Goal: Task Accomplishment & Management: Use online tool/utility

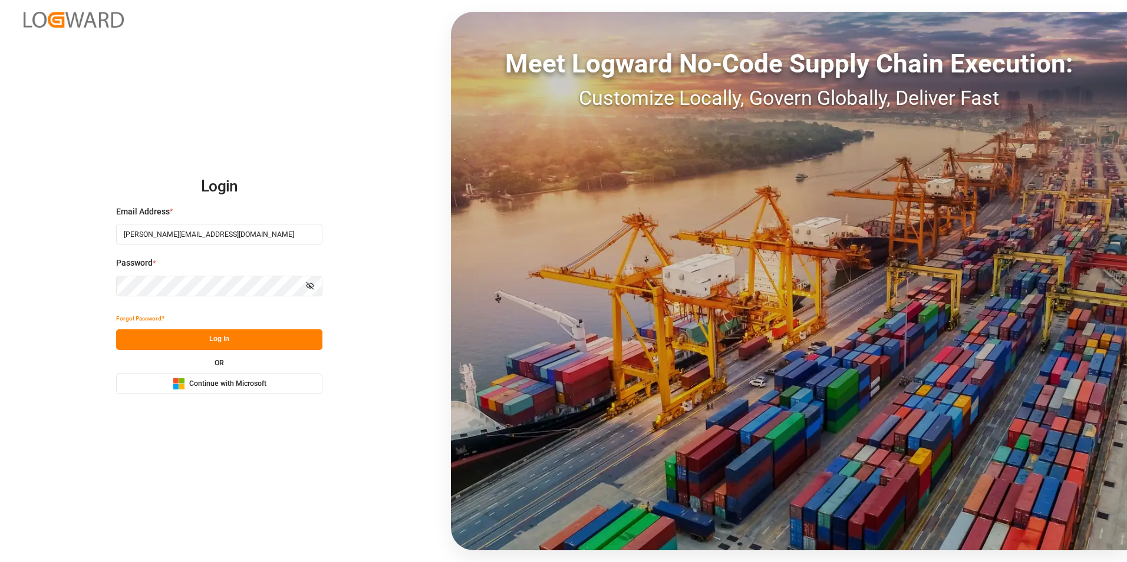
click at [218, 337] on button "Log In" at bounding box center [219, 340] width 206 height 21
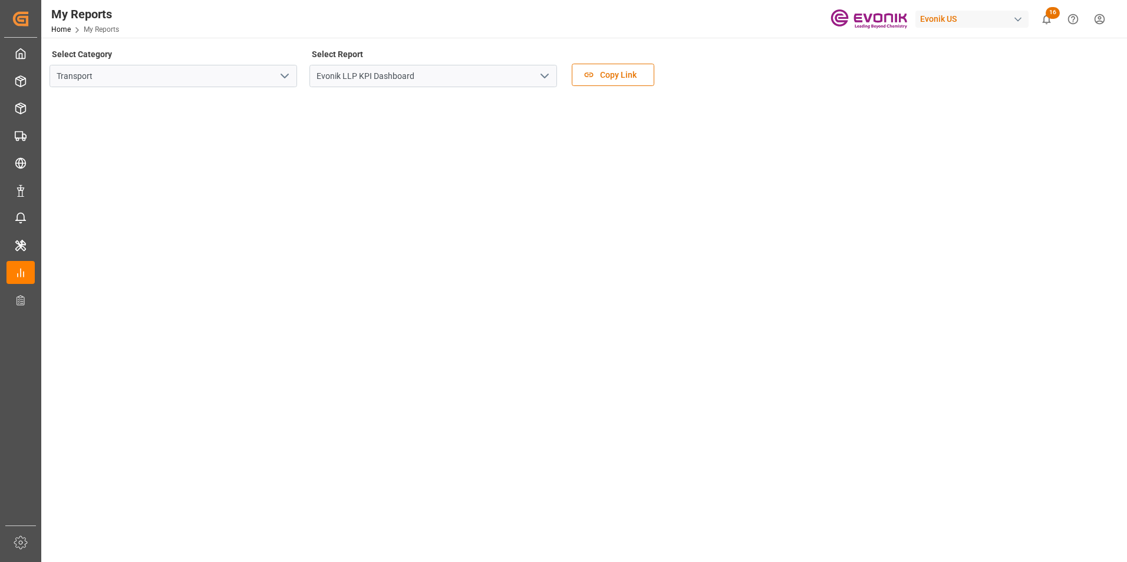
click at [284, 75] on icon "open menu" at bounding box center [285, 76] width 14 height 14
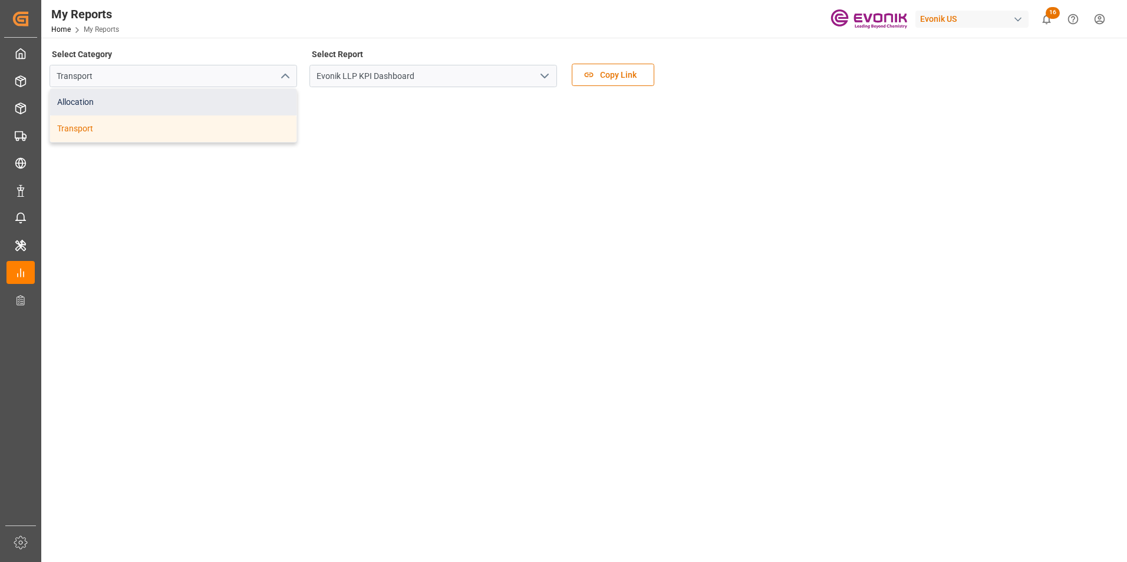
click at [85, 103] on div "Allocation" at bounding box center [173, 102] width 246 height 27
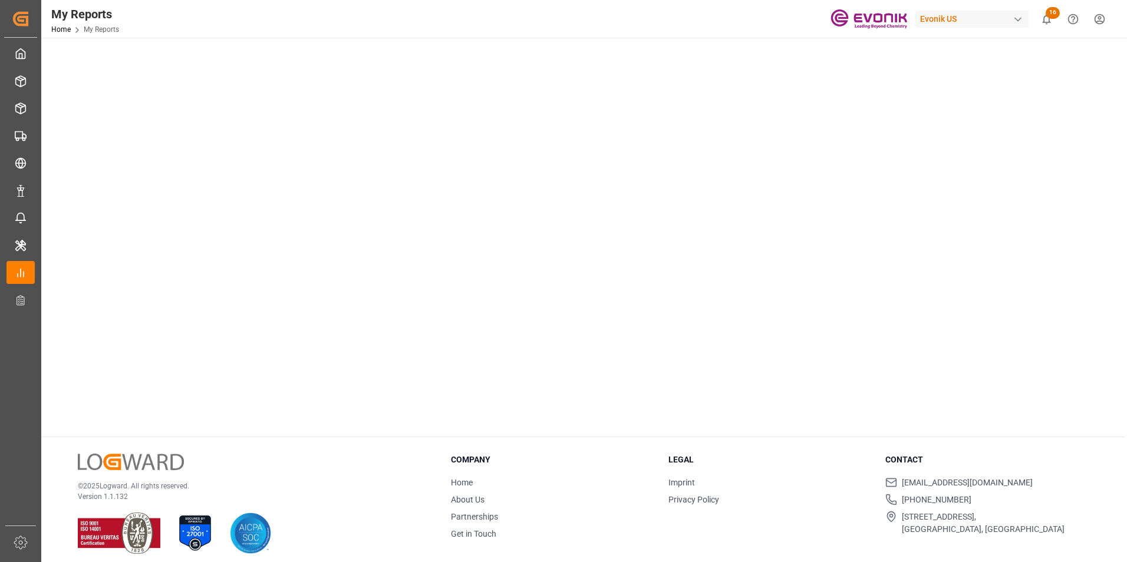
scroll to position [150, 0]
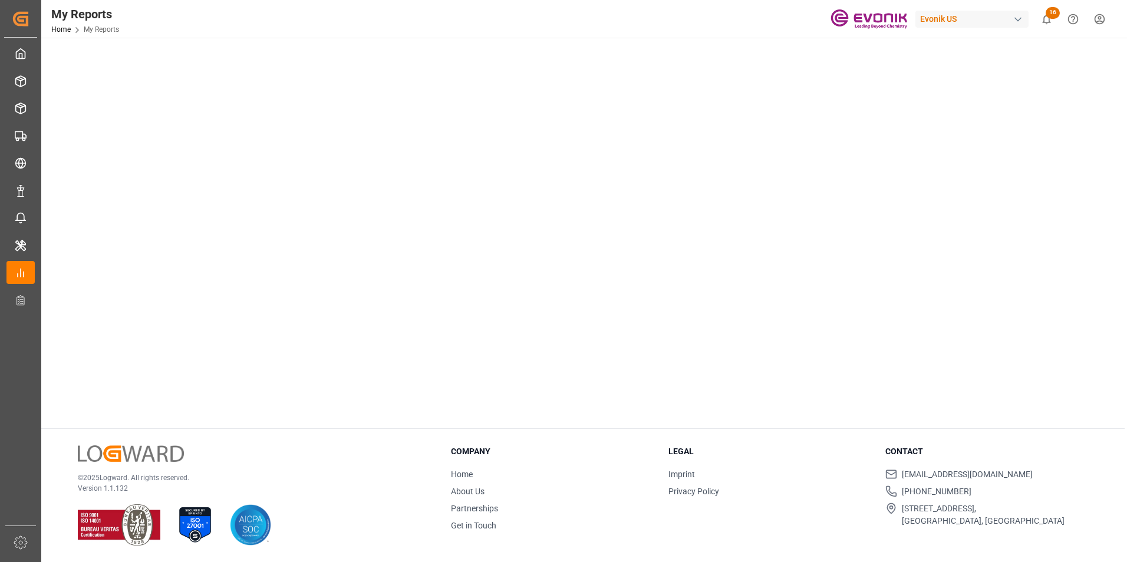
click at [364, 478] on p "© 2025 Logward. All rights reserved." at bounding box center [250, 478] width 344 height 11
click at [255, 16] on div "My Reports Home My Reports Evonik US 16 Notifications Only show unread All Mark…" at bounding box center [580, 19] width 1094 height 38
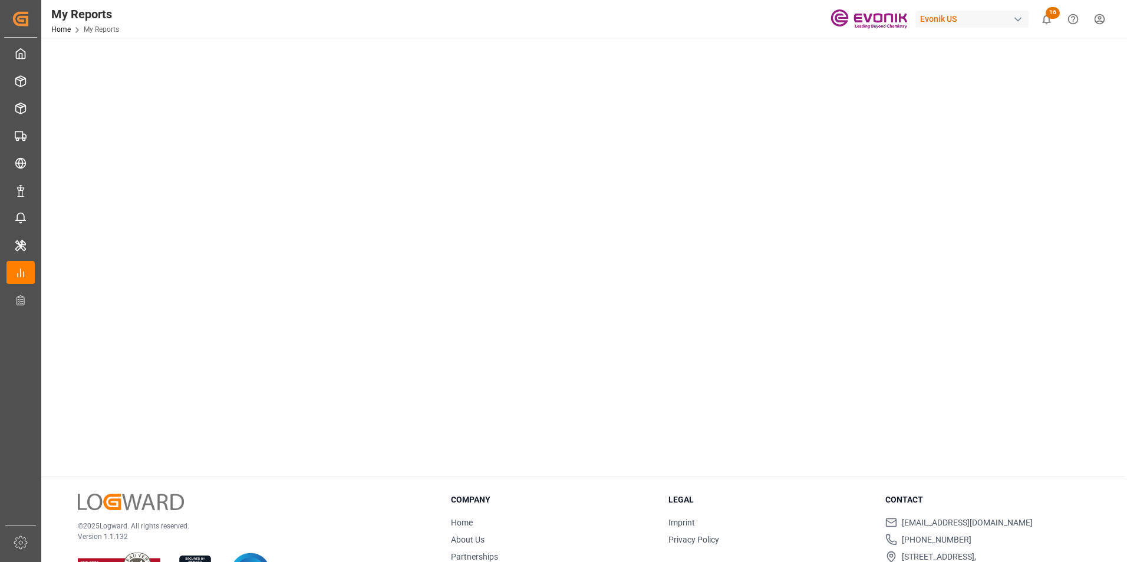
scroll to position [118, 0]
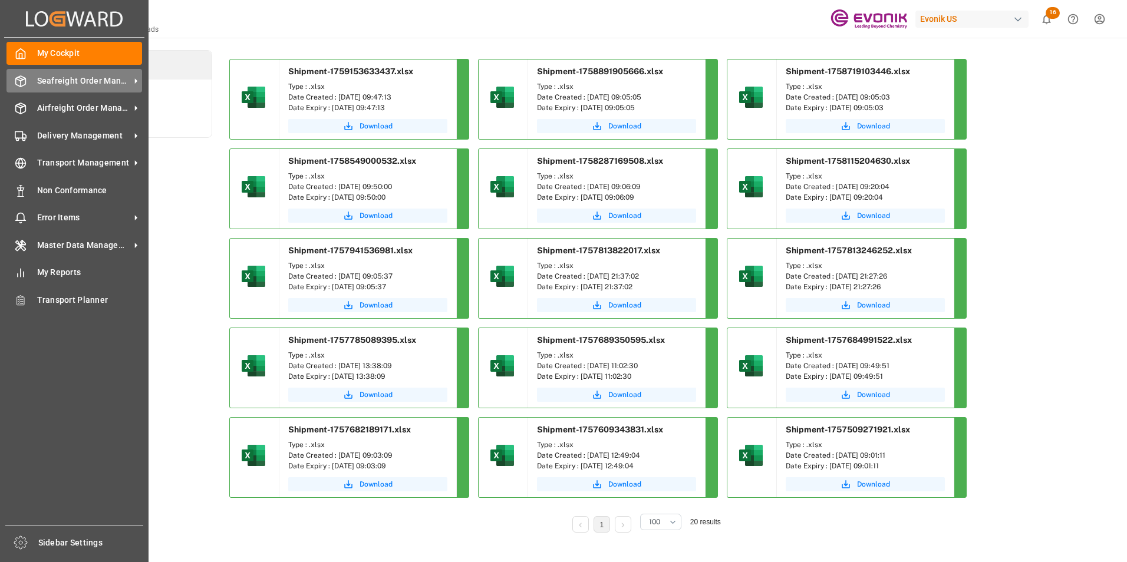
click at [60, 78] on span "Seafreight Order Management" at bounding box center [83, 81] width 93 height 12
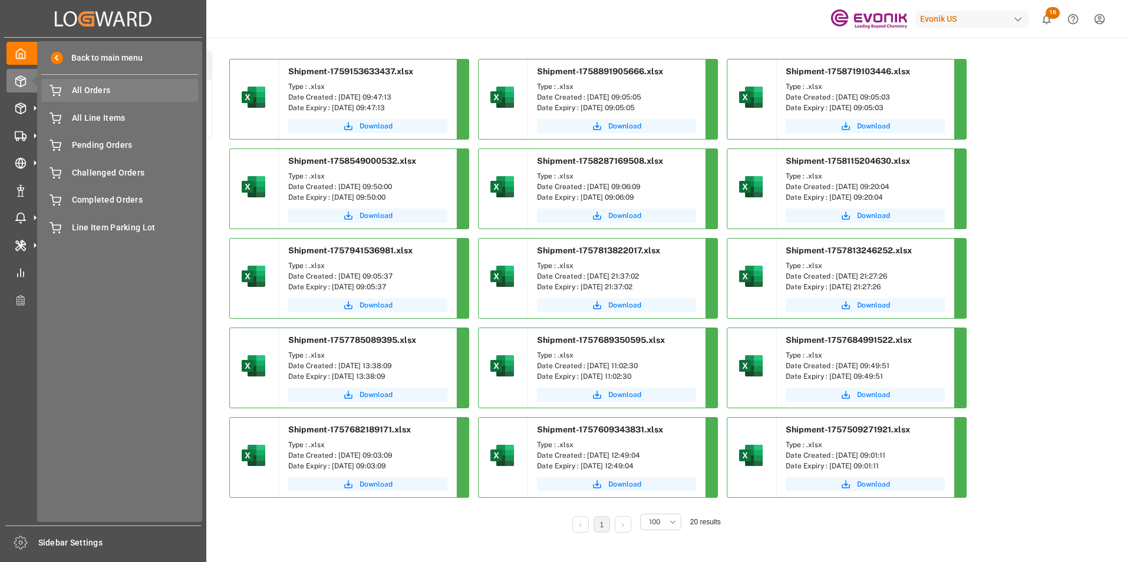
click at [92, 87] on span "All Orders" at bounding box center [135, 90] width 127 height 12
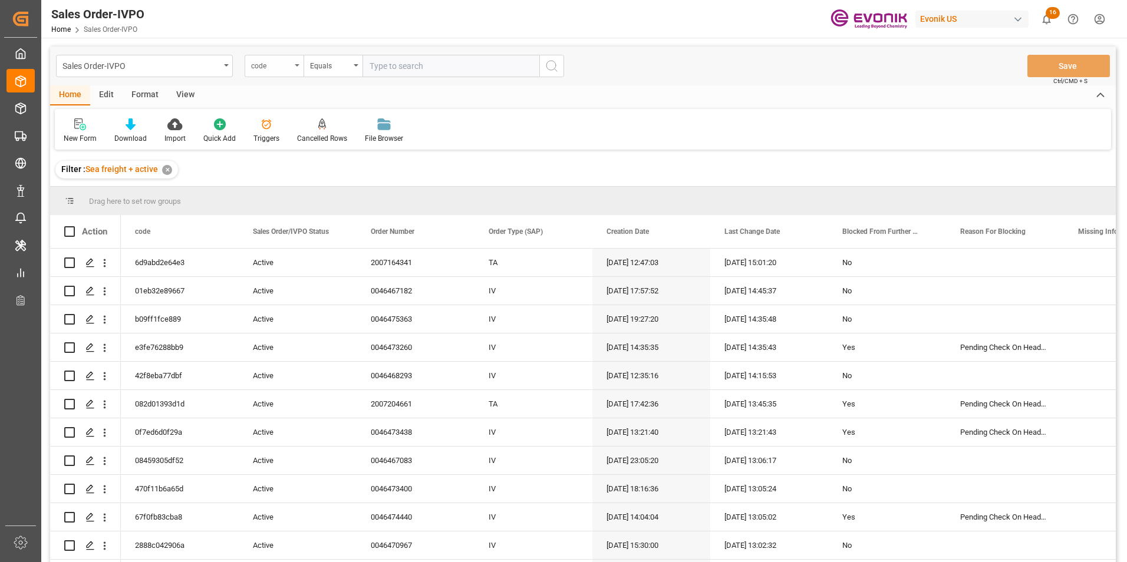
click at [295, 67] on div "code" at bounding box center [274, 66] width 59 height 22
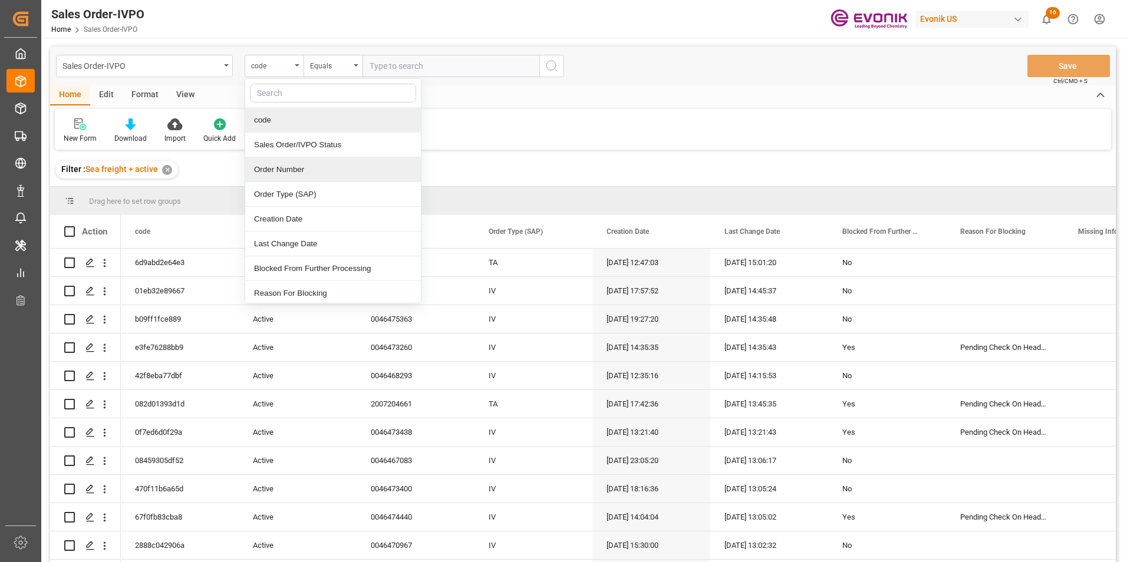
click at [282, 172] on div "Order Number" at bounding box center [333, 169] width 176 height 25
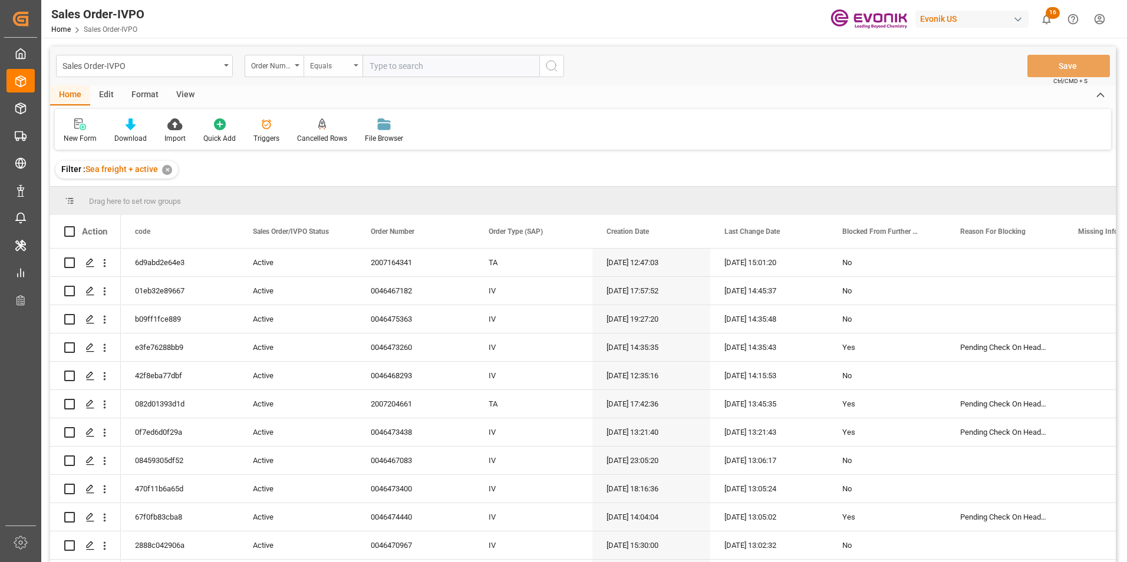
click at [358, 65] on icon "open menu" at bounding box center [356, 65] width 5 height 2
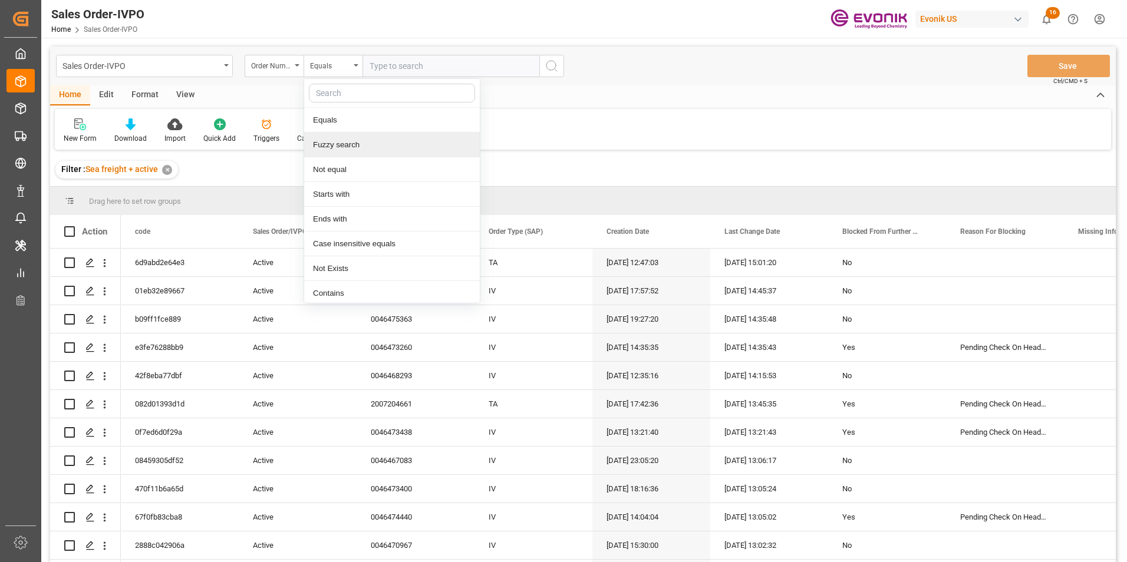
click at [332, 143] on div "Fuzzy search" at bounding box center [392, 145] width 176 height 25
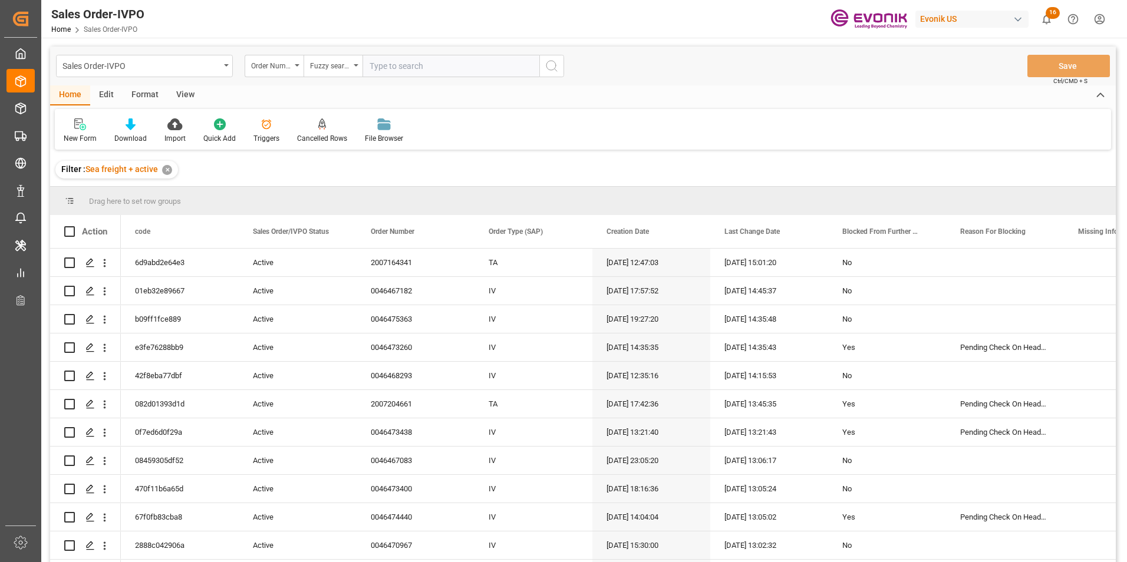
click at [398, 65] on input "text" at bounding box center [451, 66] width 177 height 22
paste input "2007188728"
type input "2007188728"
click at [549, 62] on icon "search button" at bounding box center [552, 66] width 14 height 14
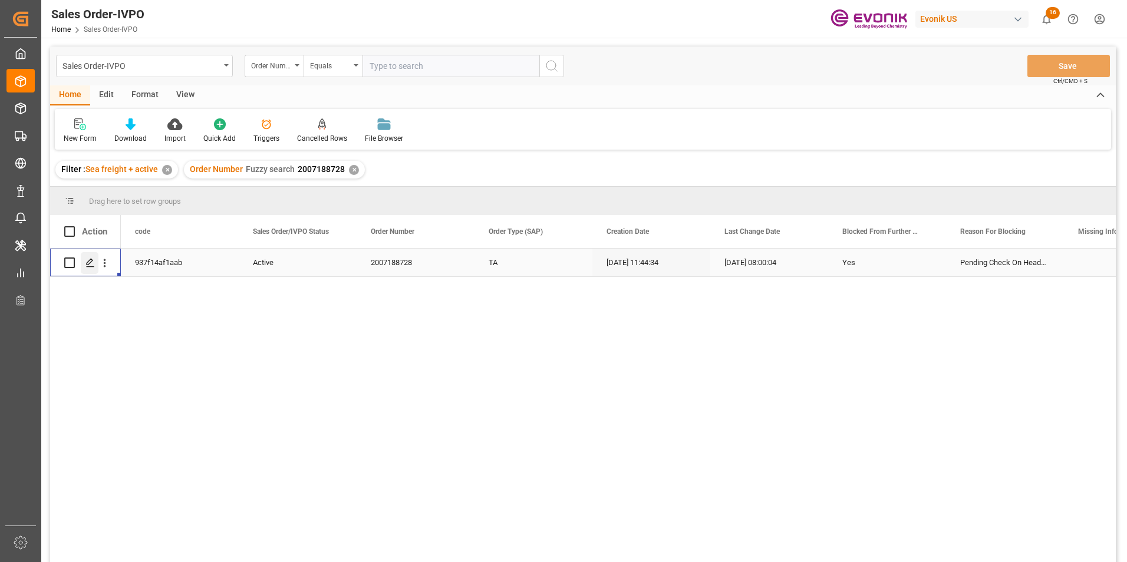
click at [86, 261] on icon "Press SPACE to select this row." at bounding box center [89, 262] width 9 height 9
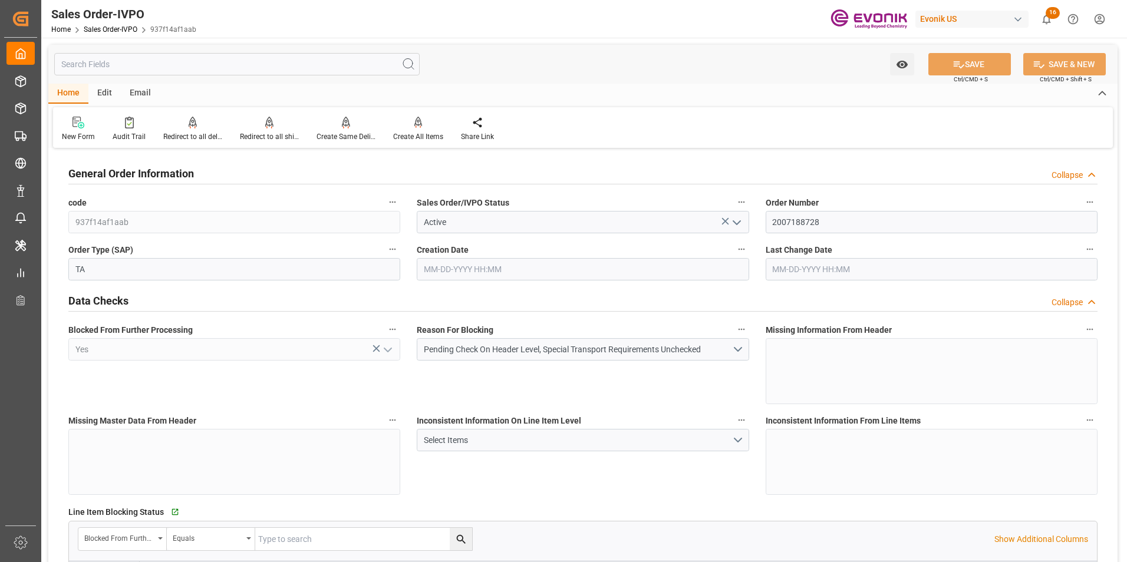
type input "PHMNN"
type input "0"
type input "1"
type input "2"
type input "1"
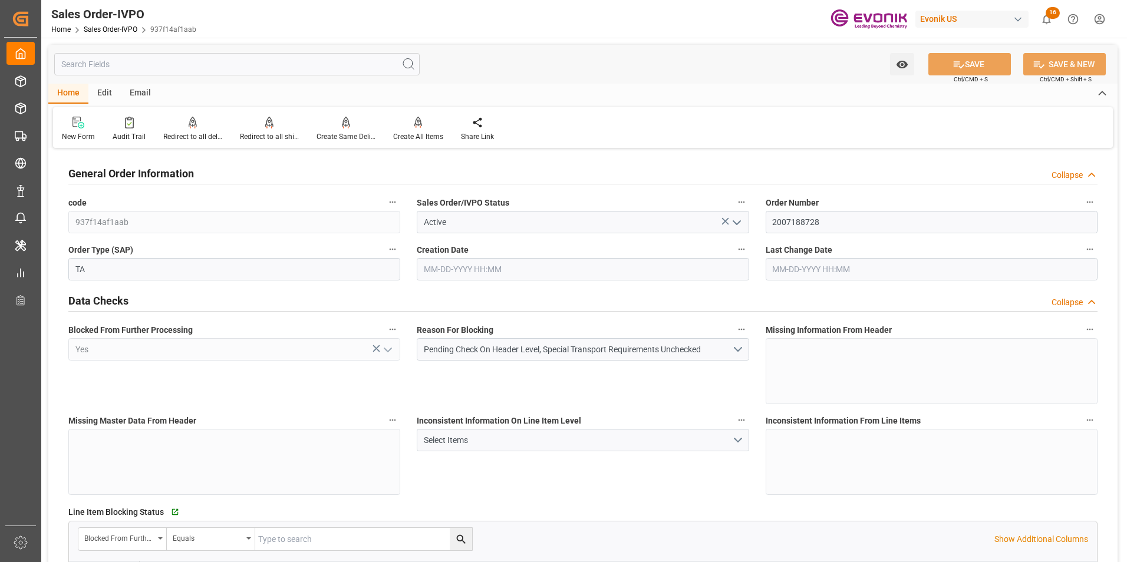
type input "18960"
type input "27.0742"
type input "17000"
type input "30"
type input "09-18-2025 11:44"
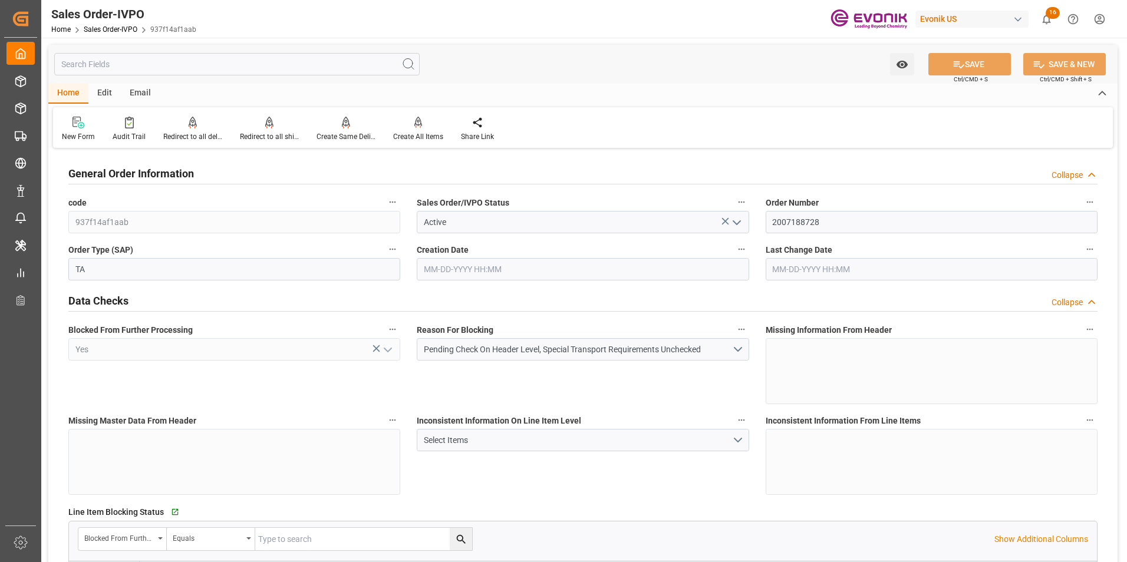
type input "09-23-2025 08:00"
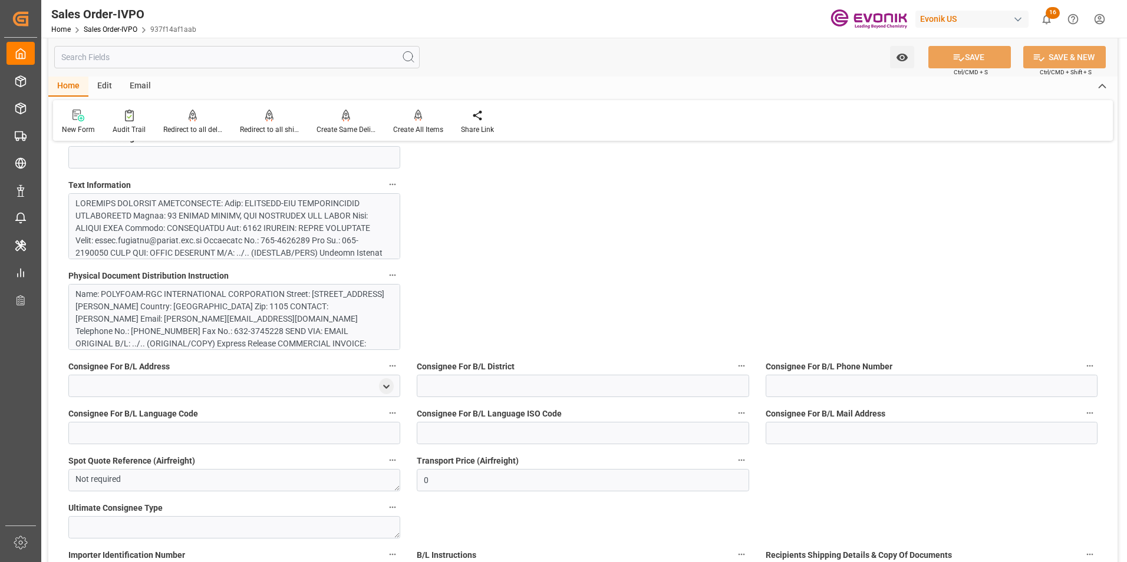
scroll to position [708, 0]
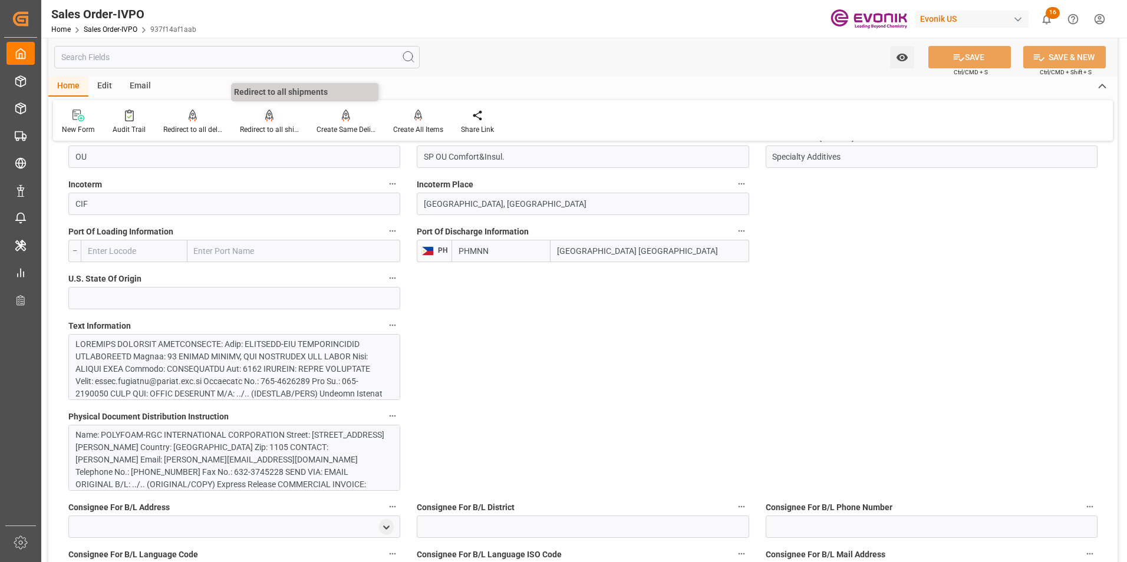
click at [270, 119] on icon at bounding box center [269, 116] width 8 height 12
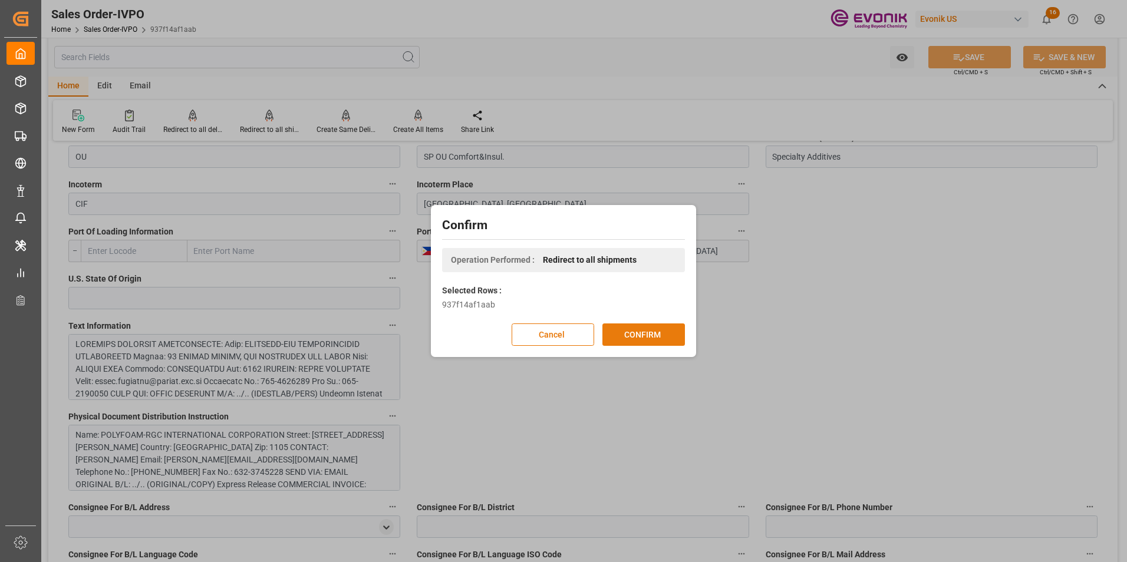
click at [651, 333] on button "CONFIRM" at bounding box center [644, 335] width 83 height 22
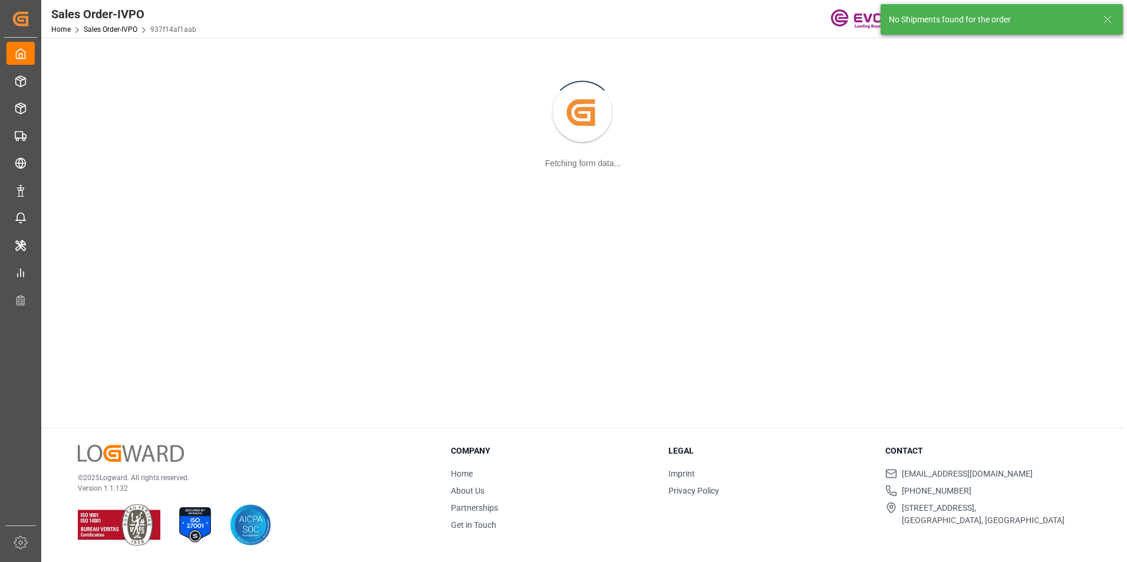
scroll to position [128, 0]
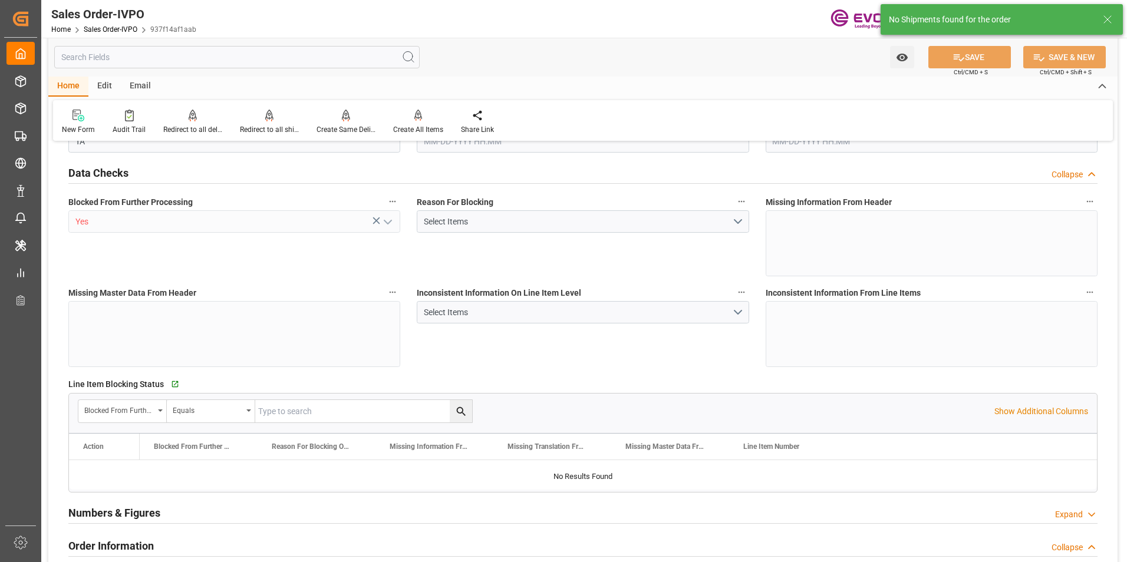
type input "937f14af1aab"
type input "Active"
type input "2007188728"
type input "TA"
type input "Yes"
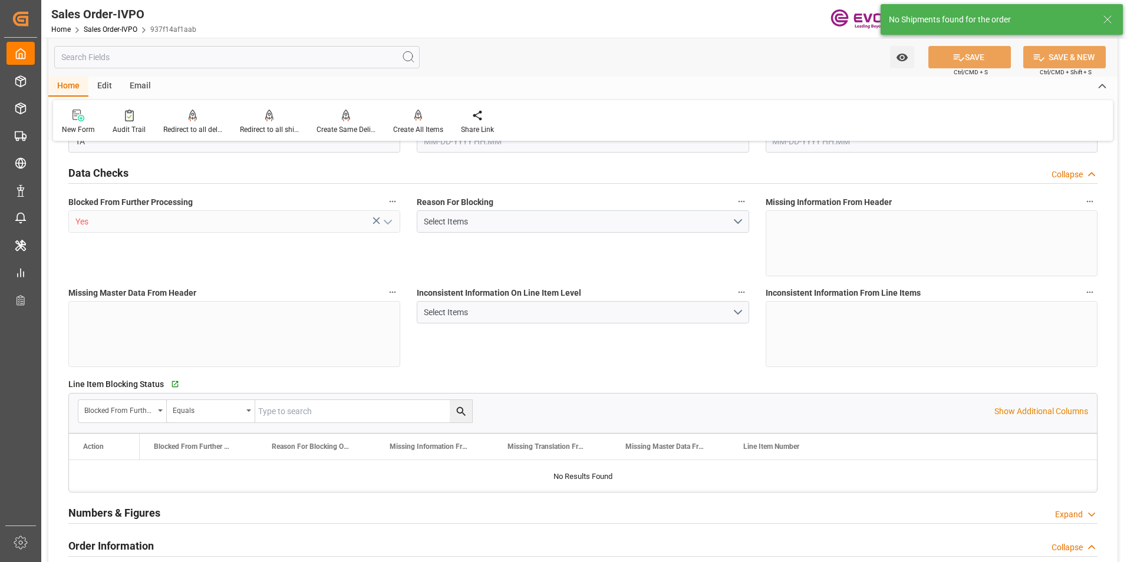
type input "D2P"
type input "45"
type input "FCL"
type input "0006"
type input "20GP"
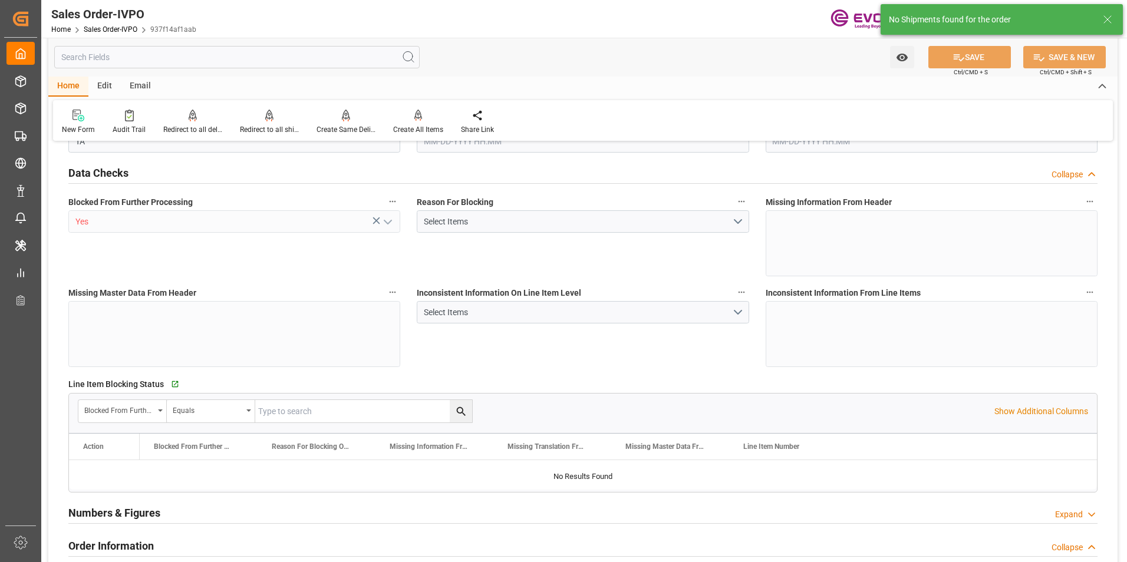
type textarea "No Tank Container"
type input "Uratex-2025-08"
type input "OU"
type input "SP OU Comfort&Insul."
type input "Specialty Additives"
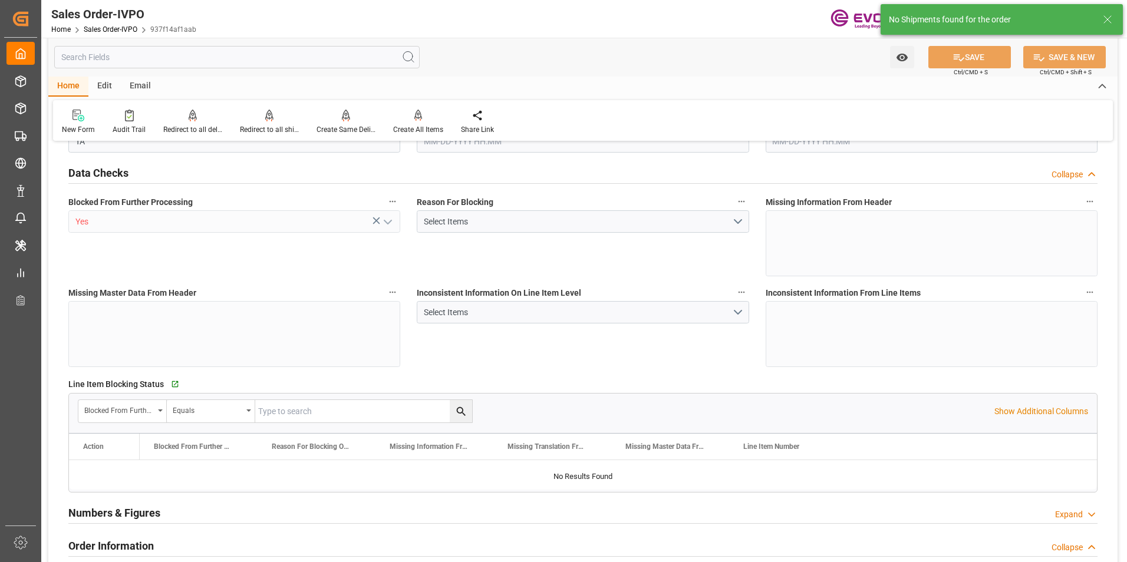
type input "CIF"
type input "MANILA NORTH PORT, PHILIPPINES"
type input "Manila North Harbour"
type textarea "Not required"
type textarea "N/A"
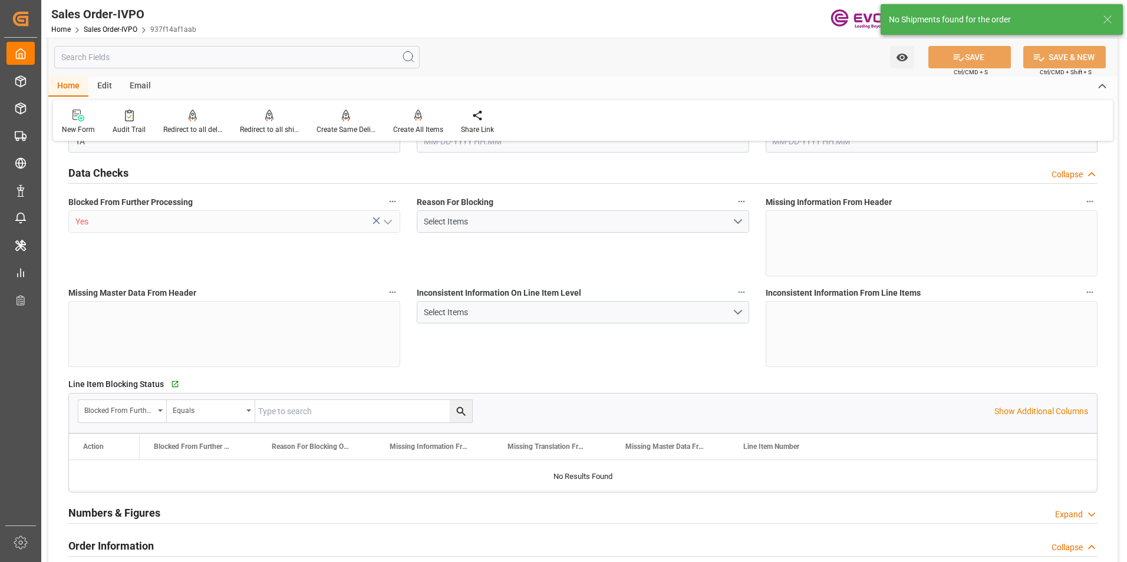
type textarea "N/A"
type input "PH"
type input "Pending"
type input "20GP"
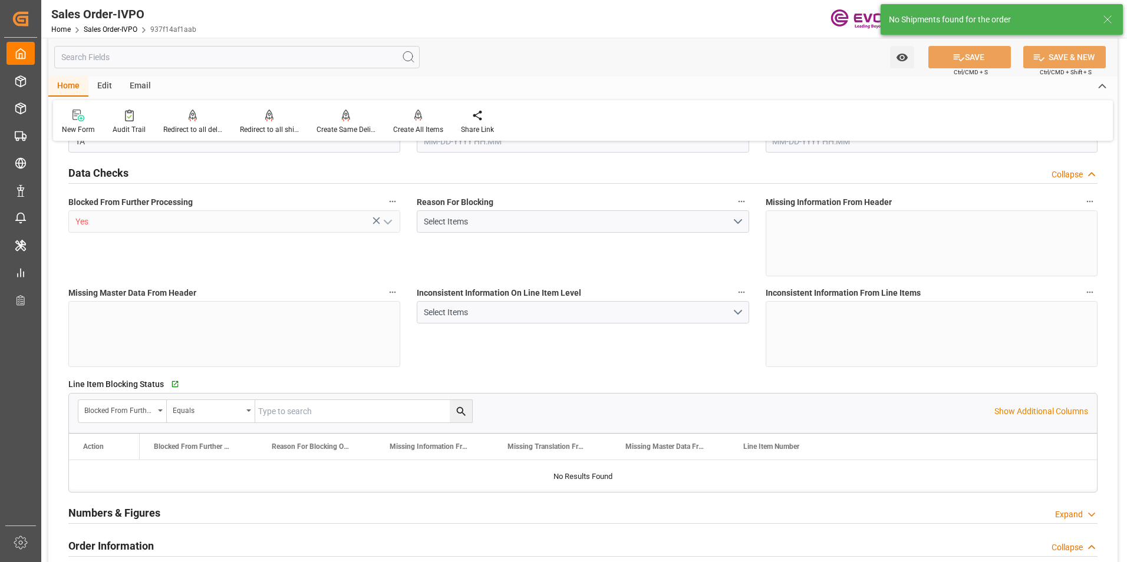
type input "Pending"
type input "PHMNN"
type input "0"
type input "1"
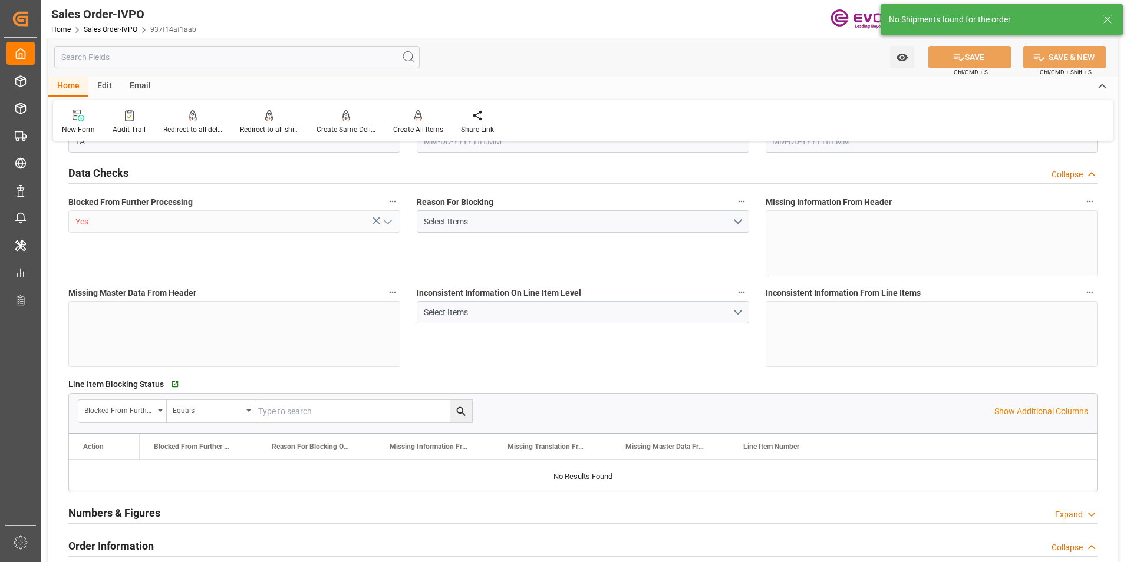
type input "2"
type input "1"
type input "18960"
type input "27.0742"
type input "17000"
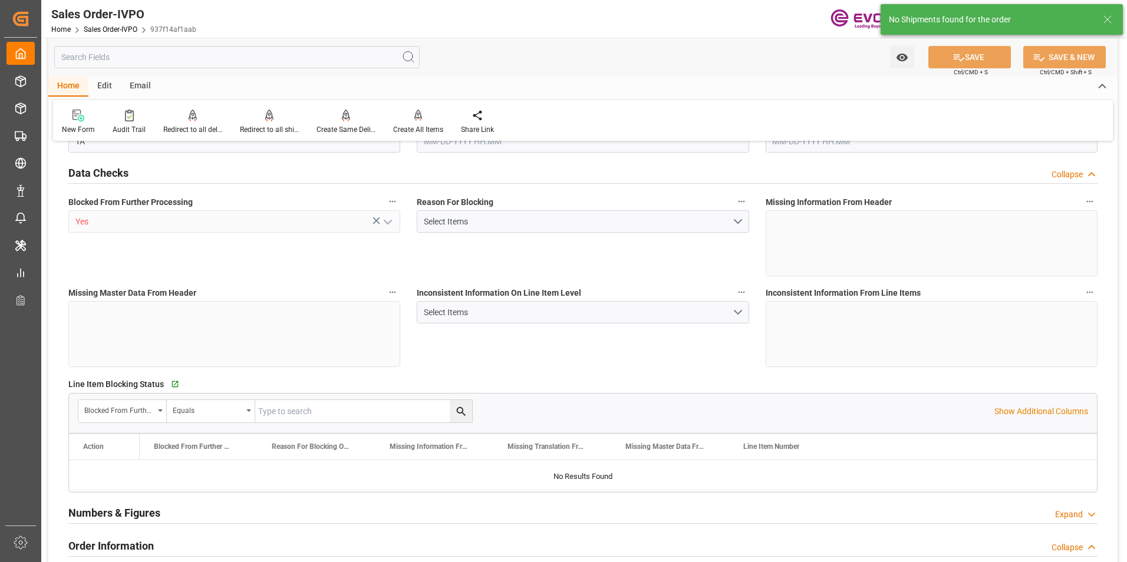
type input "30"
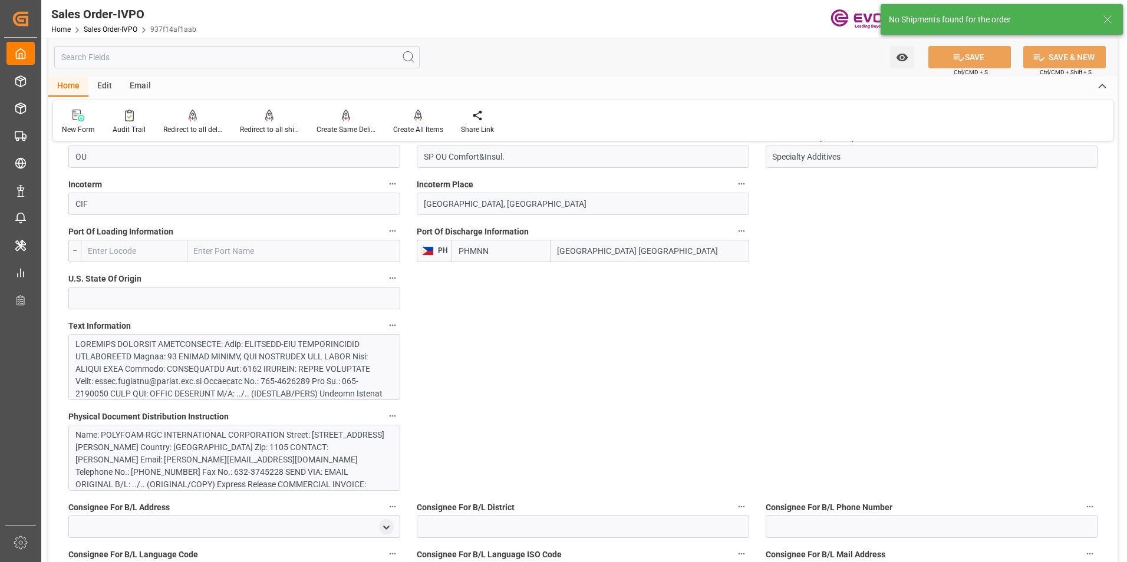
type input "09-18-2025 11:44"
type input "09-23-2025 08:00"
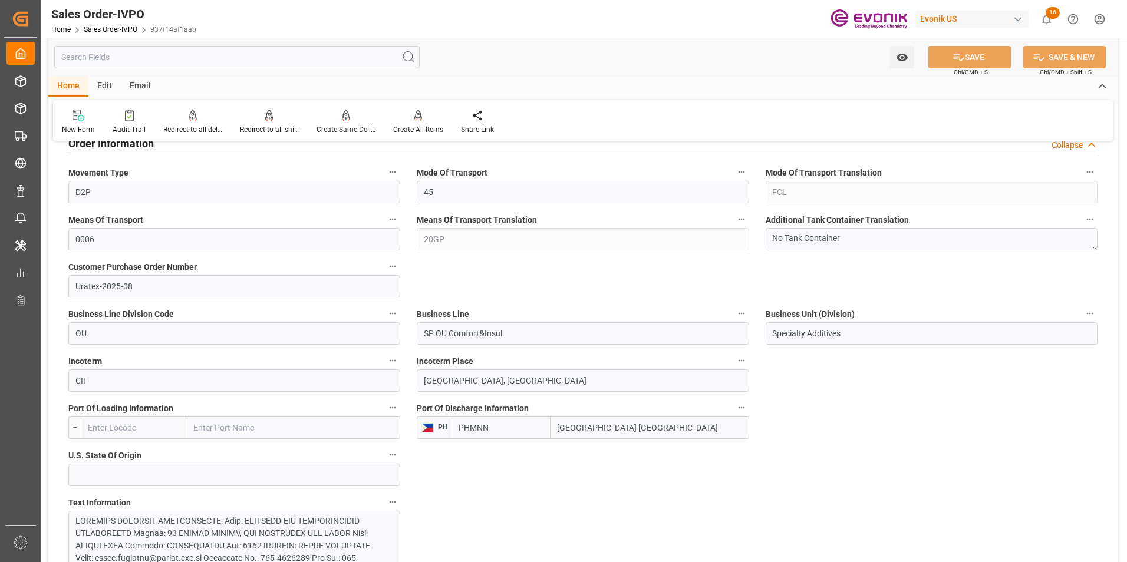
scroll to position [590, 0]
